Goal: Task Accomplishment & Management: Complete application form

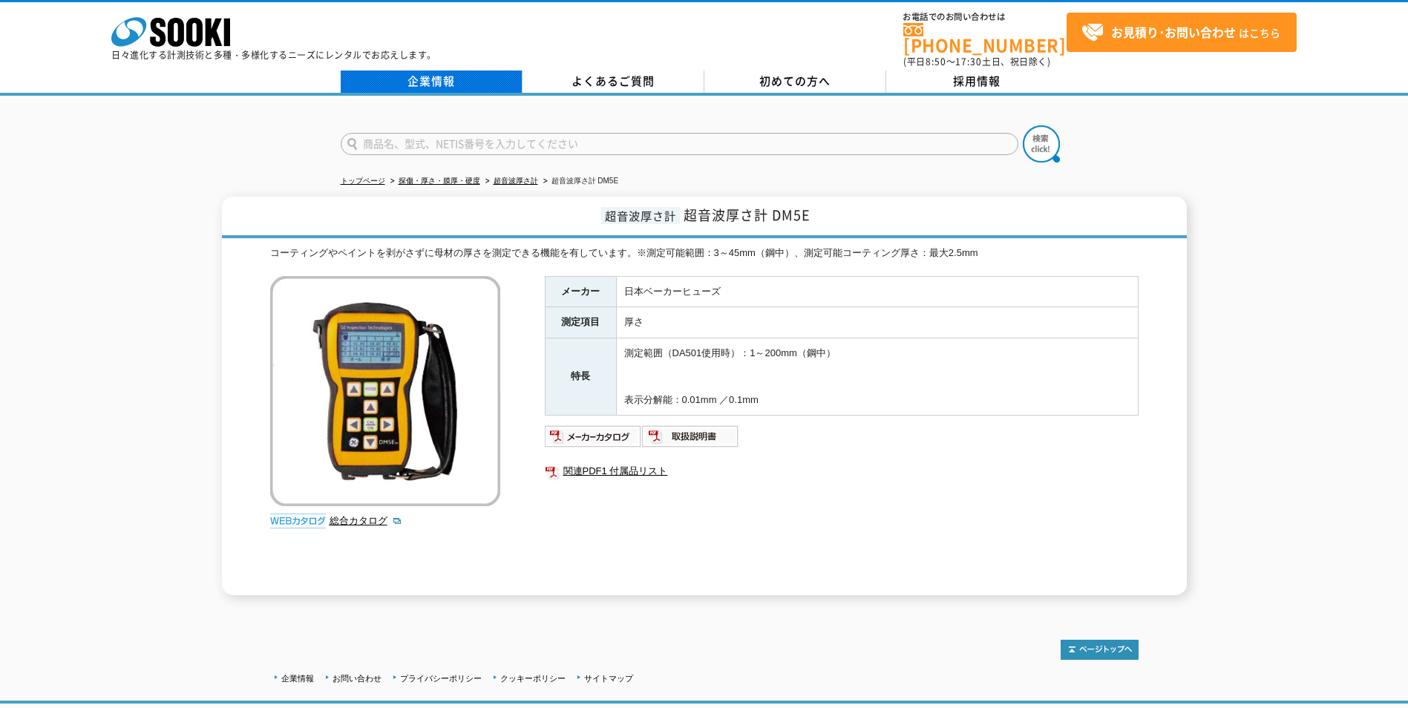
click at [435, 76] on link "企業情報" at bounding box center [432, 81] width 182 height 22
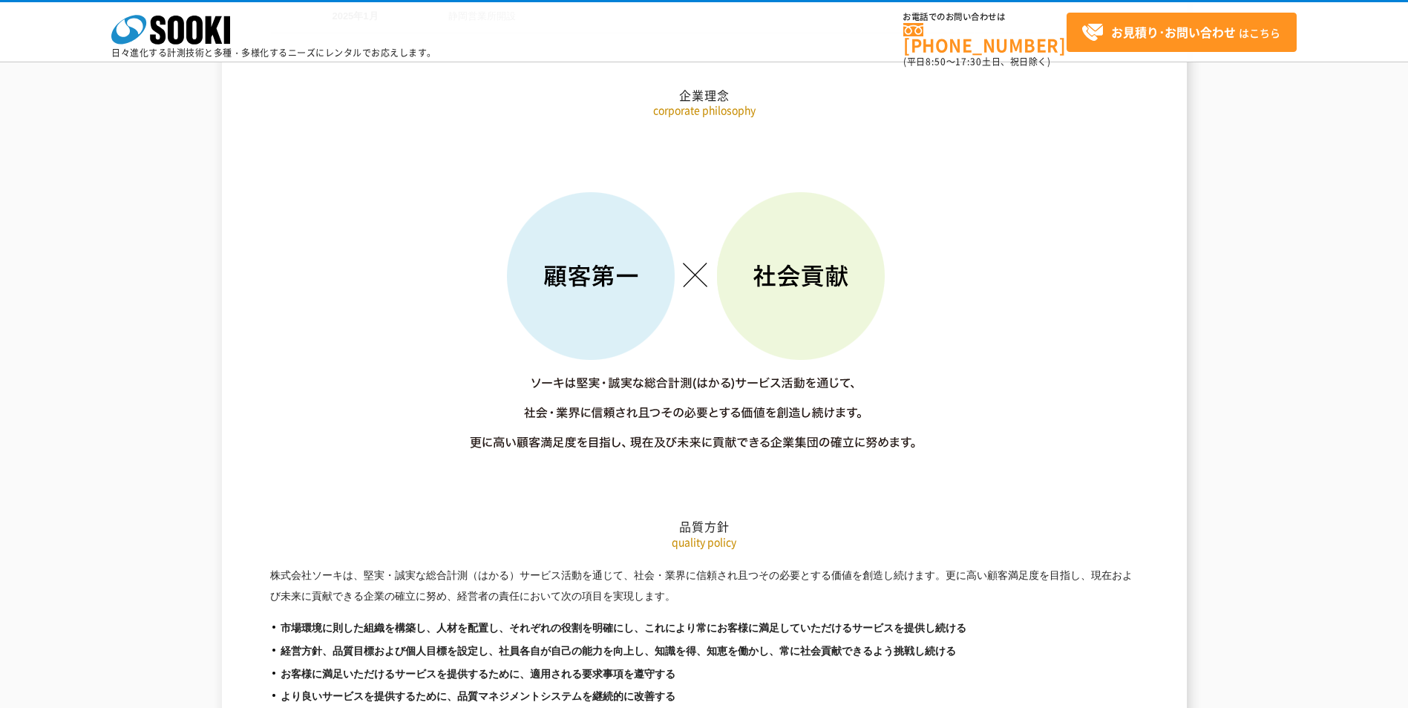
scroll to position [2374, 0]
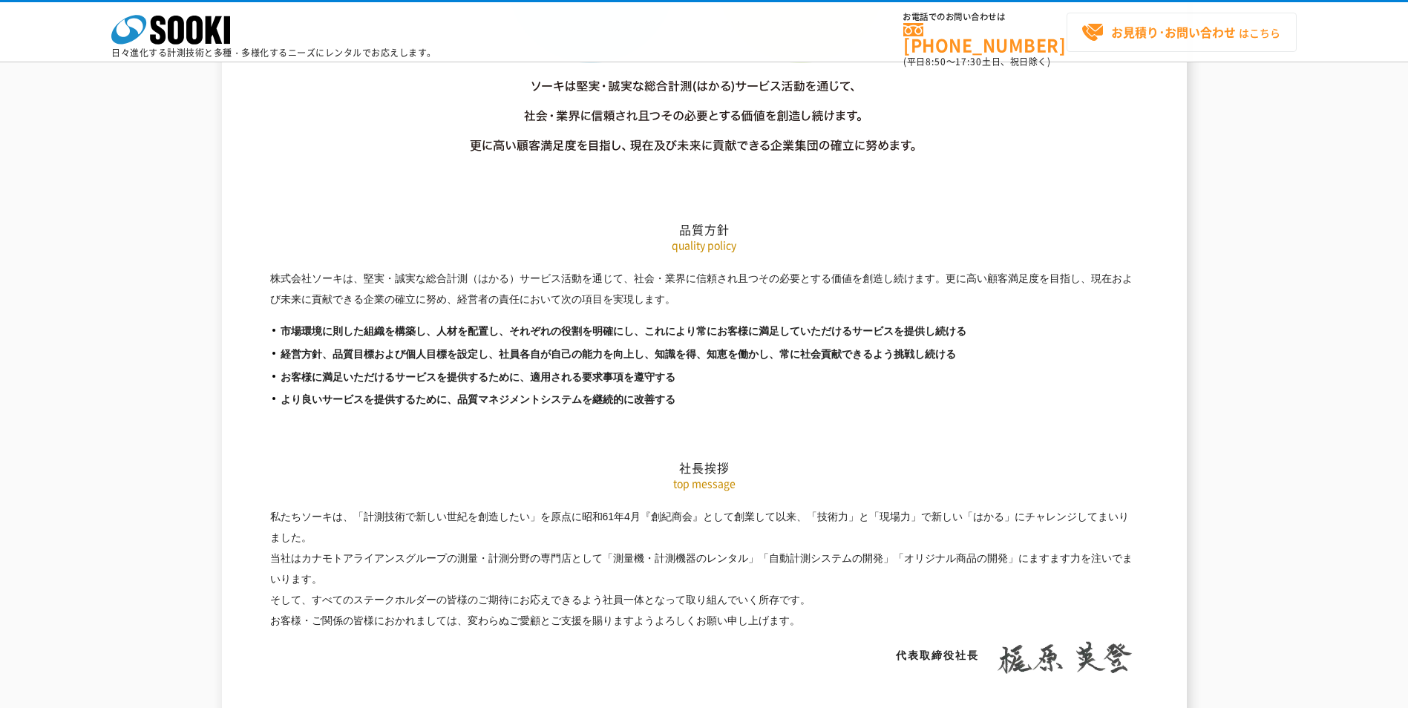
click at [1161, 24] on strong "お見積り･お問い合わせ" at bounding box center [1173, 32] width 125 height 18
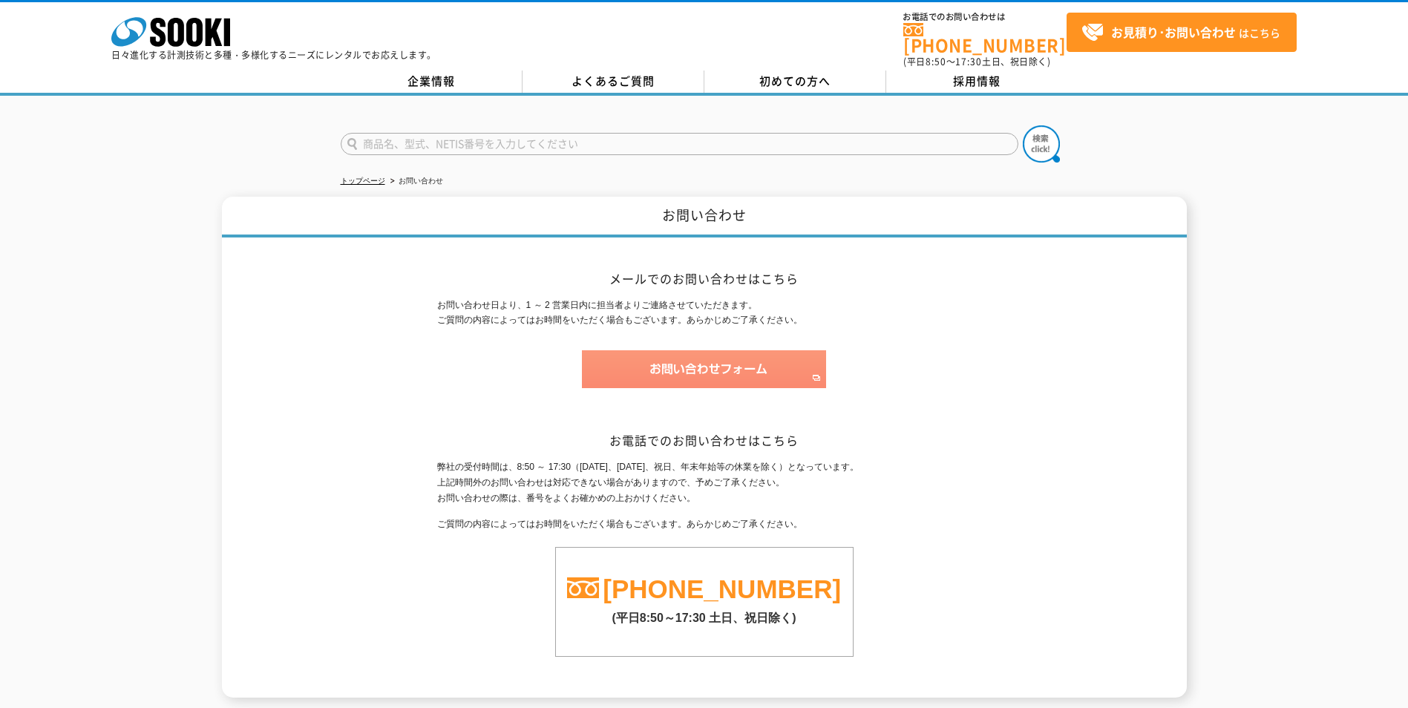
click at [700, 350] on img at bounding box center [704, 369] width 244 height 38
